Goal: Information Seeking & Learning: Learn about a topic

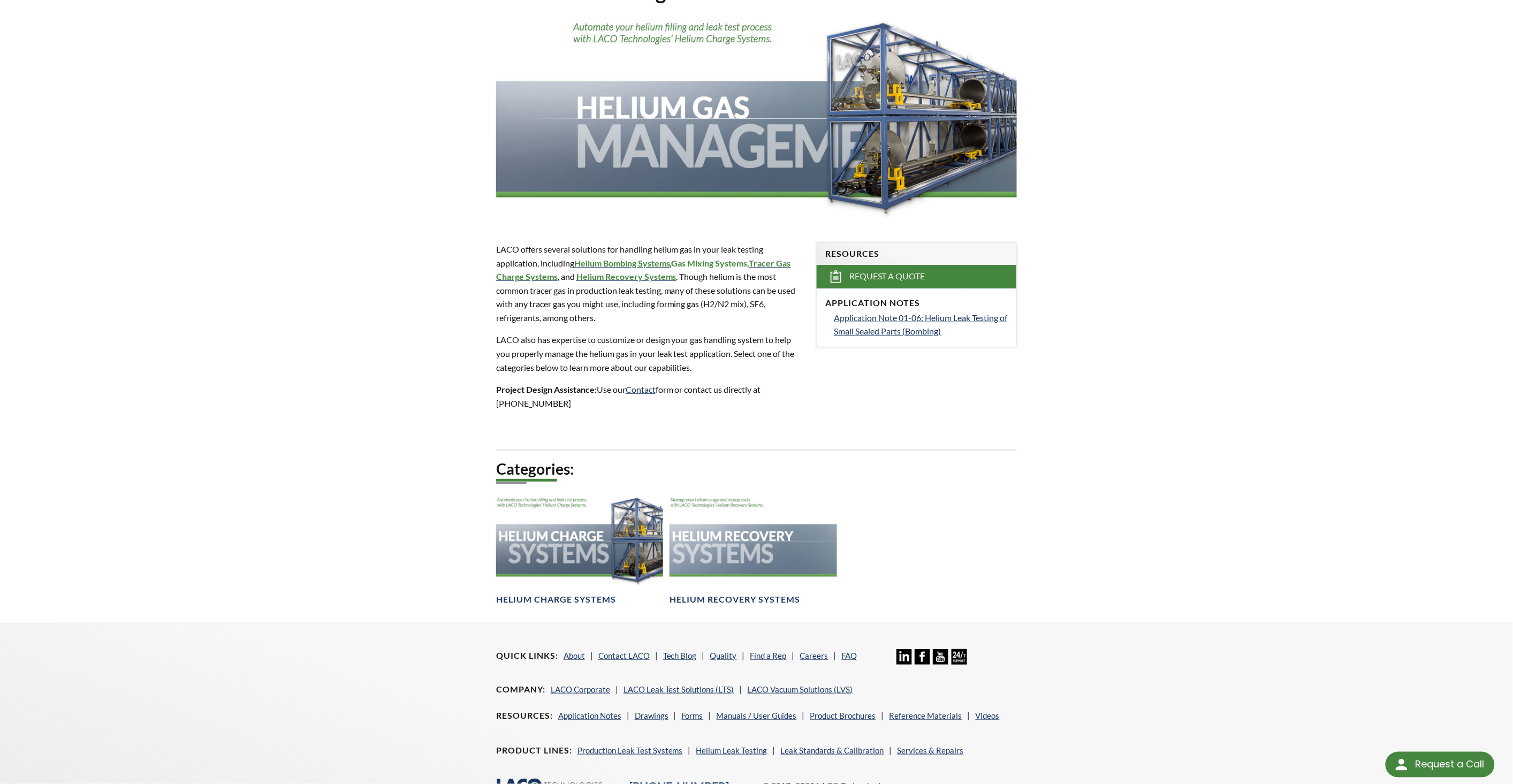
scroll to position [197, 0]
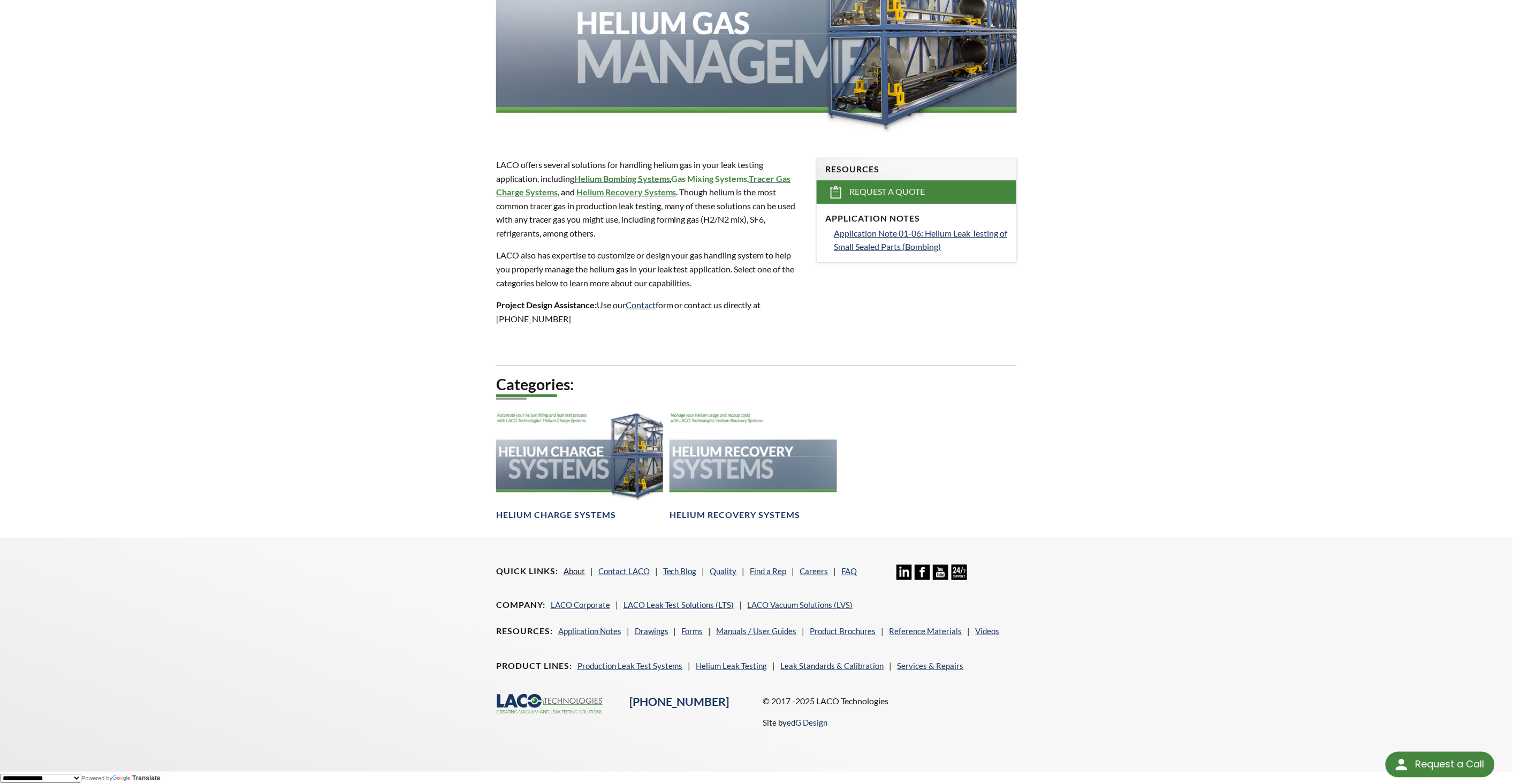
click at [567, 570] on link "About" at bounding box center [574, 570] width 22 height 10
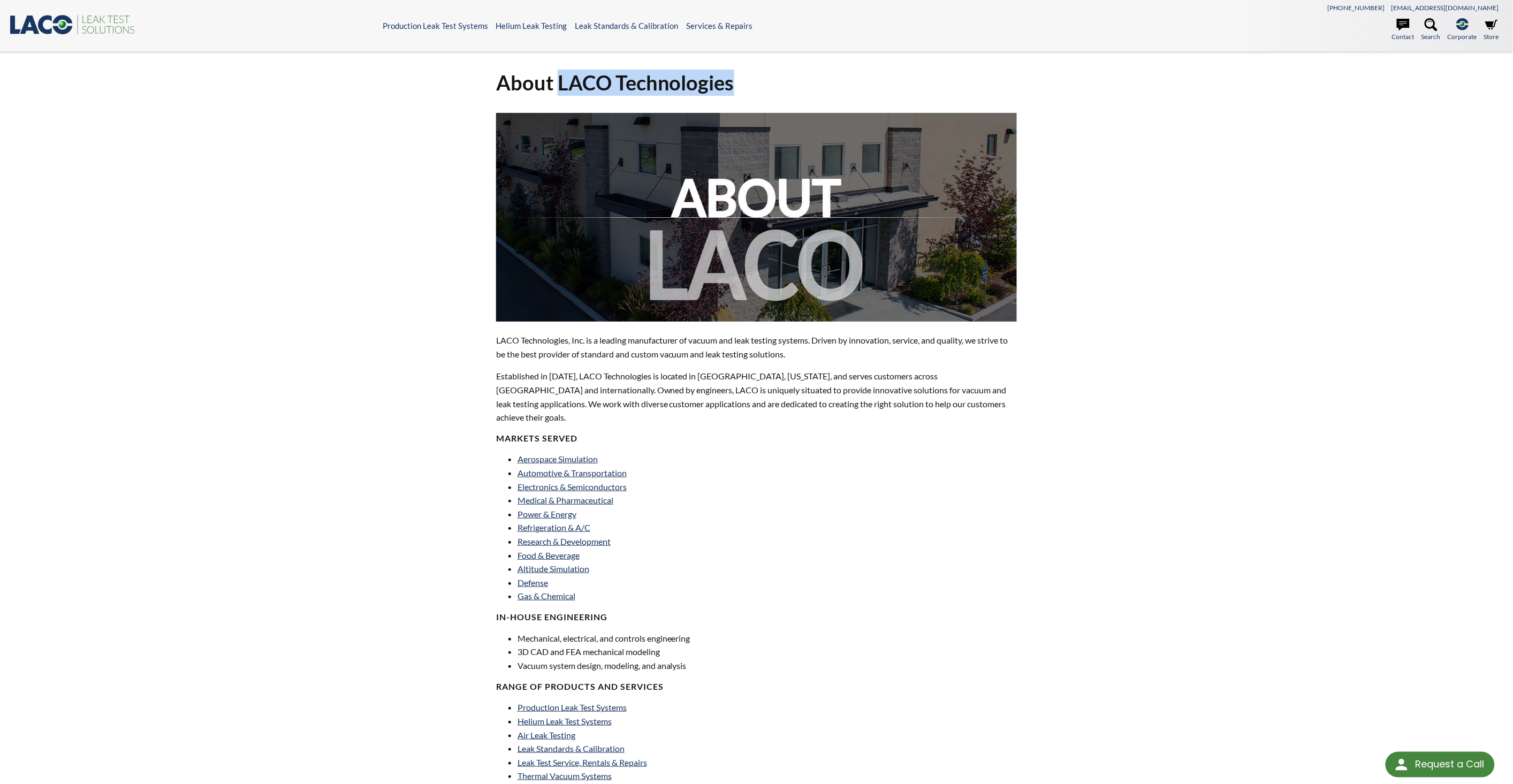
drag, startPoint x: 560, startPoint y: 80, endPoint x: 736, endPoint y: 80, distance: 176.0
click at [736, 80] on h1 "About LACO Technologies" at bounding box center [756, 82] width 521 height 26
copy h1 "LACO Technologies"
drag, startPoint x: 496, startPoint y: 340, endPoint x: 586, endPoint y: 337, distance: 90.0
click at [586, 337] on p "LACO Technologies, Inc. is a leading manufacturer of vacuum and leak testing sy…" at bounding box center [756, 347] width 521 height 28
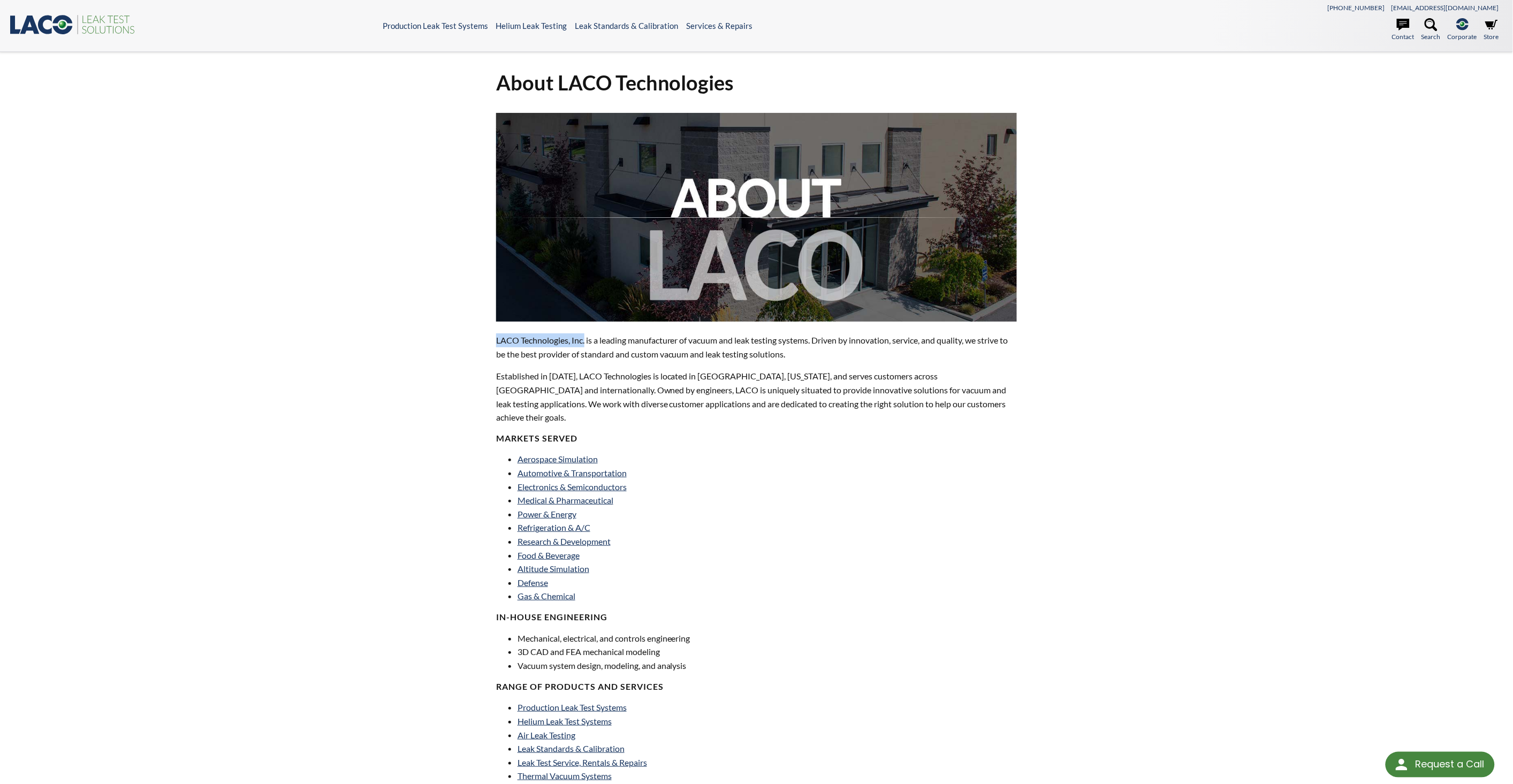
copy p "LACO Technologies, Inc."
